Goal: Consume media (video, audio)

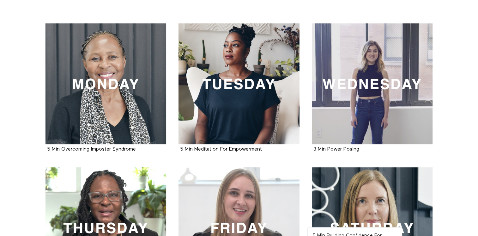
scroll to position [110, 0]
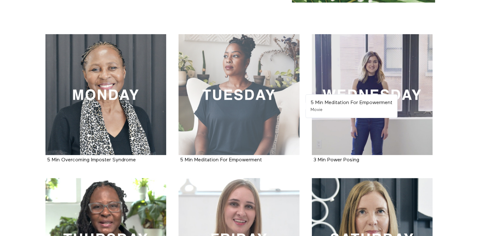
click at [240, 111] on div at bounding box center [238, 94] width 121 height 121
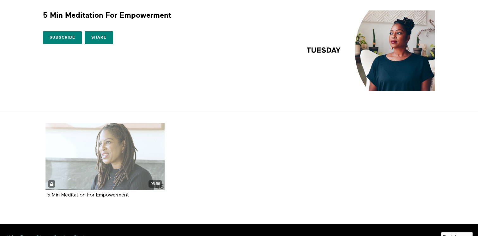
scroll to position [34, 0]
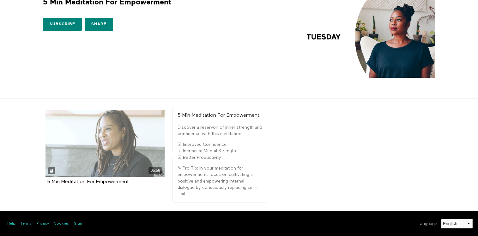
click at [110, 154] on div "05:56" at bounding box center [104, 143] width 119 height 67
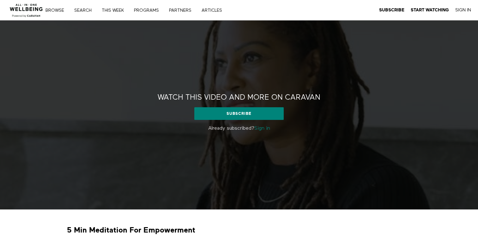
click at [261, 127] on link "Sign in" at bounding box center [262, 128] width 16 height 5
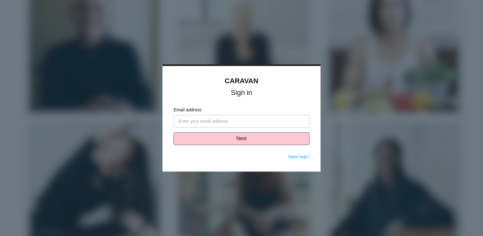
click at [199, 123] on input "Email address" at bounding box center [241, 121] width 136 height 13
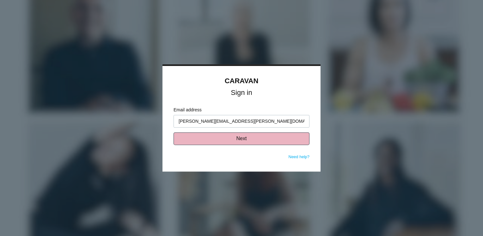
type input "[PERSON_NAME][EMAIL_ADDRESS][PERSON_NAME][DOMAIN_NAME]"
click at [232, 141] on button "Next" at bounding box center [241, 138] width 136 height 13
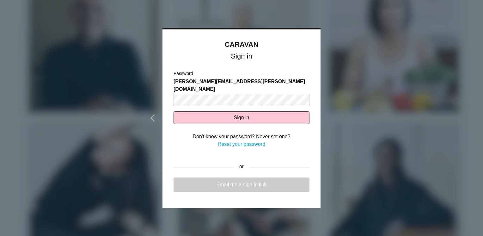
click at [251, 178] on link "Email me a sign in link" at bounding box center [241, 184] width 136 height 15
